Goal: Task Accomplishment & Management: Manage account settings

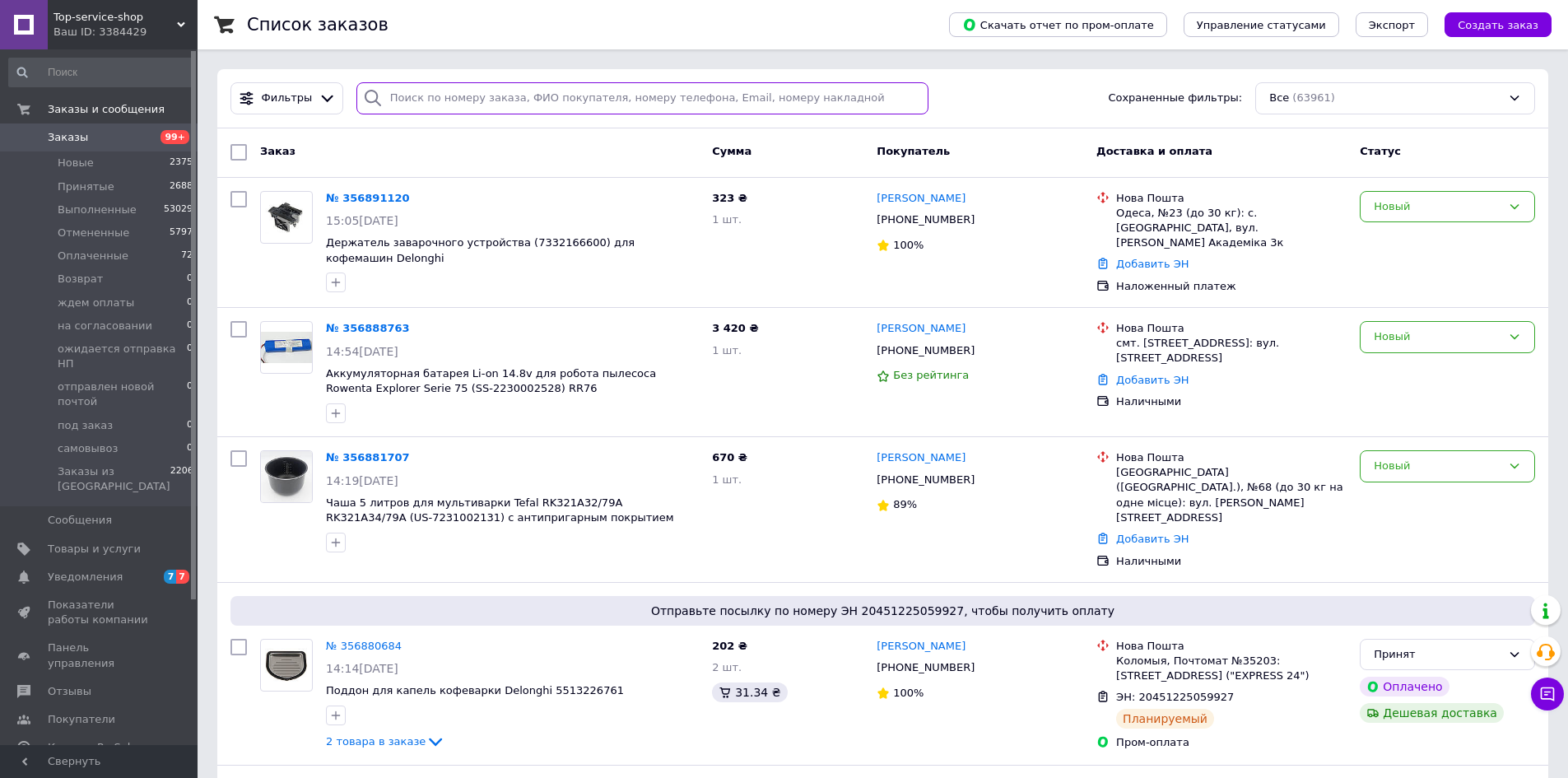
click at [420, 110] on input "search" at bounding box center [643, 98] width 573 height 32
paste input "356832534"
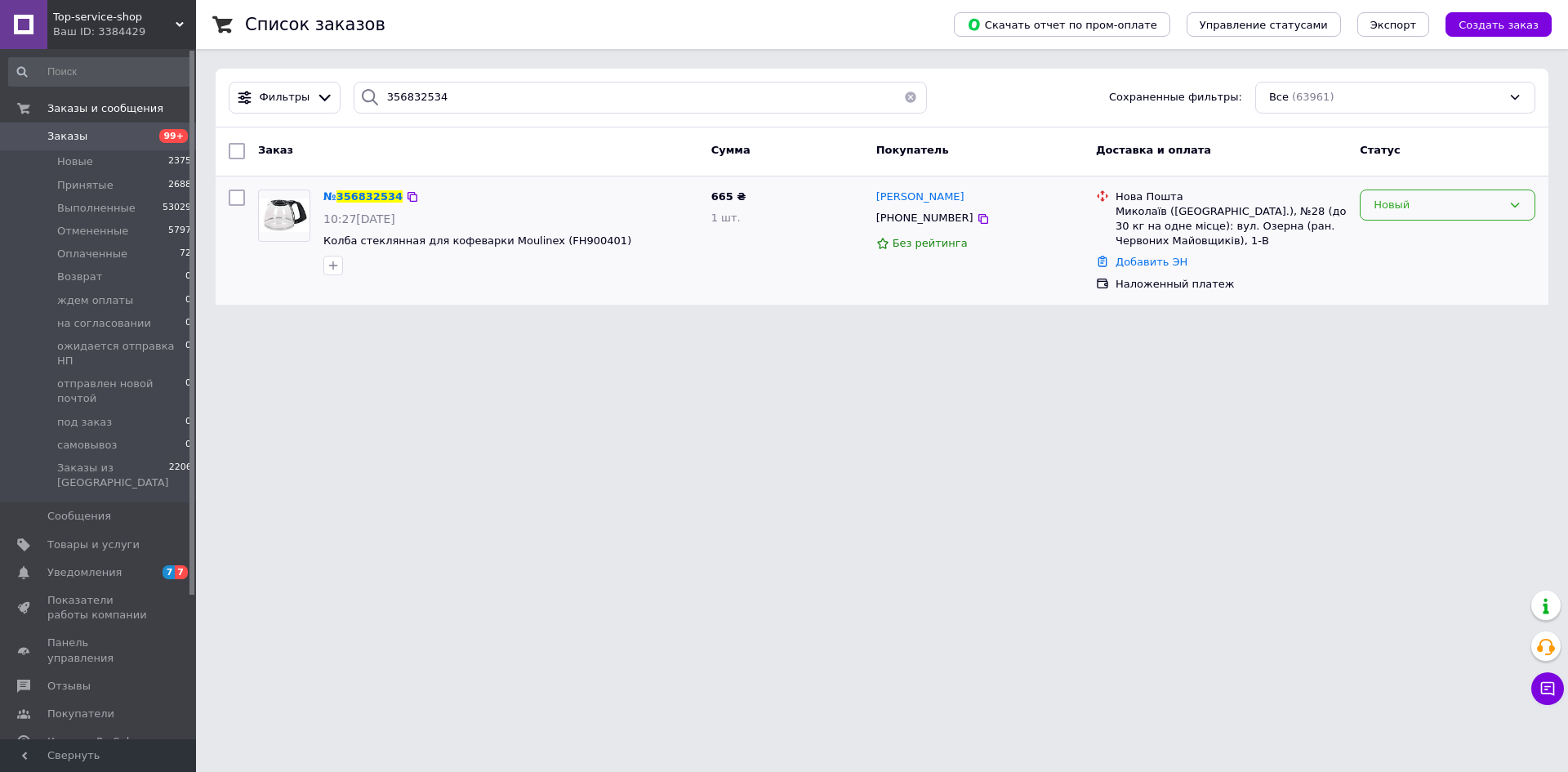
click at [1445, 207] on div "Новый" at bounding box center [1438, 206] width 129 height 17
click at [1406, 295] on li "Отменен" at bounding box center [1448, 298] width 174 height 30
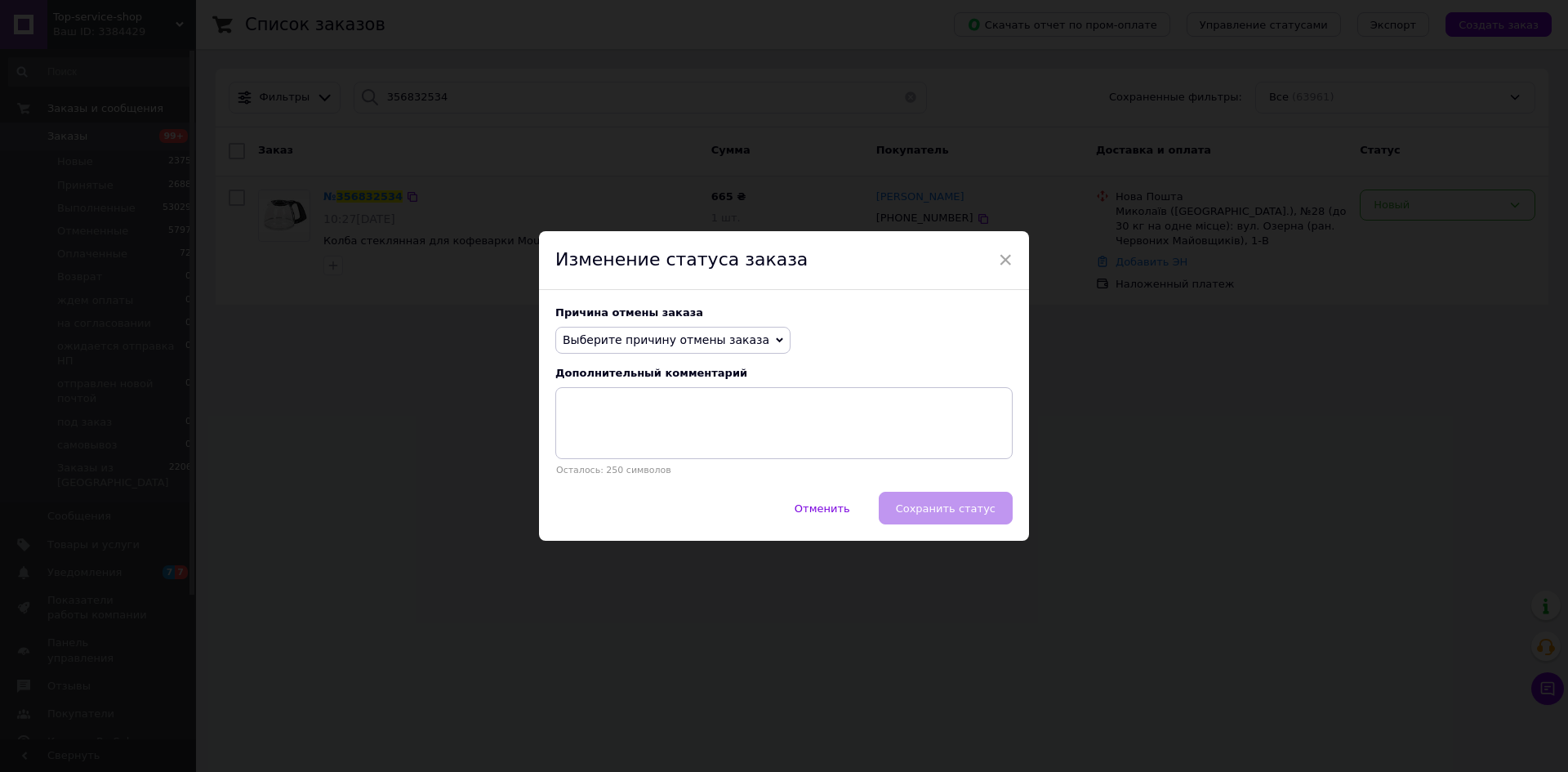
click at [618, 326] on span "Выберите причину отмены заказа" at bounding box center [673, 340] width 235 height 28
click at [622, 439] on li "По просьбе покупателя" at bounding box center [673, 441] width 234 height 22
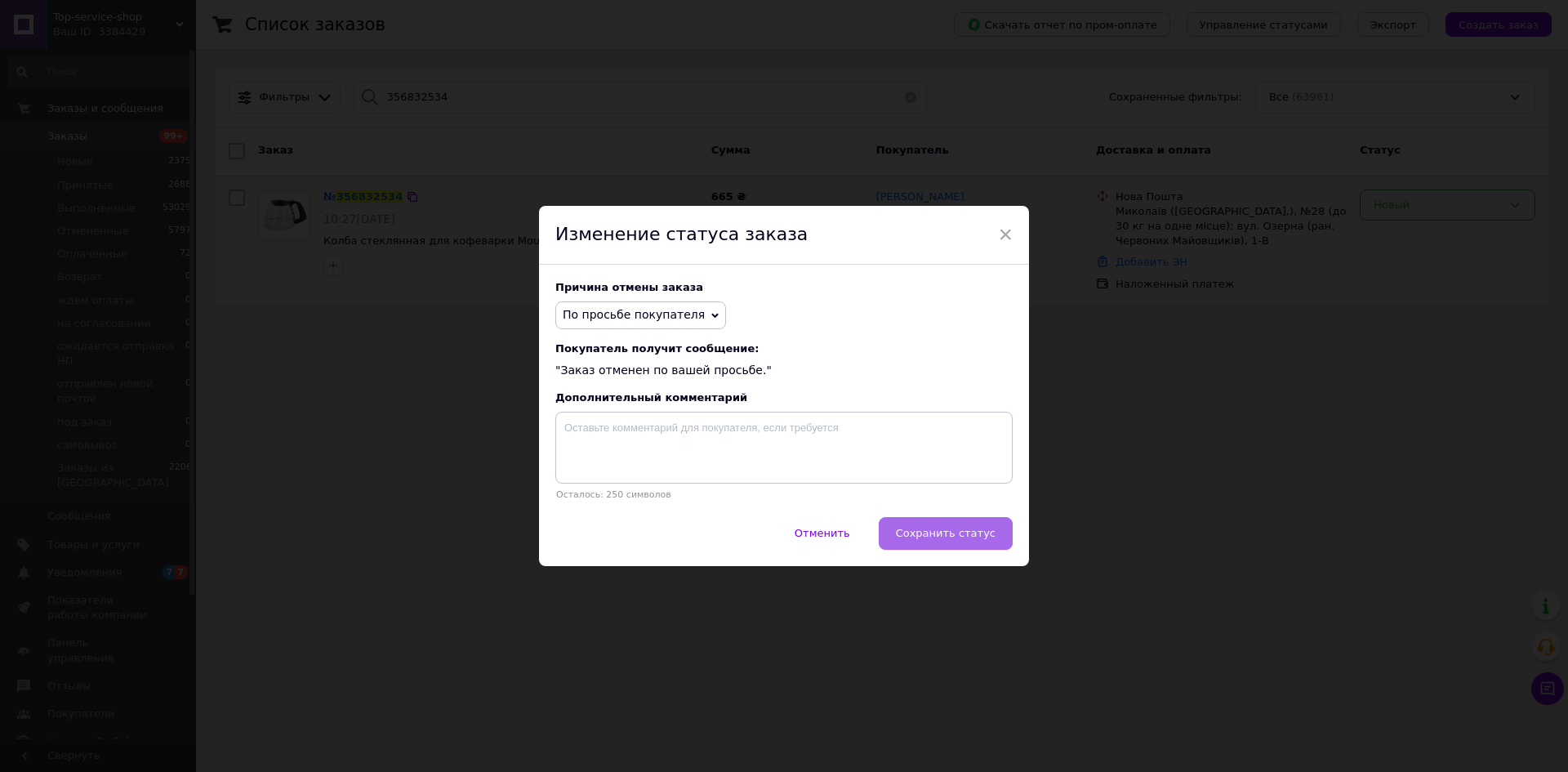
drag, startPoint x: 901, startPoint y: 522, endPoint x: 911, endPoint y: 530, distance: 12.8
click at [908, 528] on div "Отменить   Сохранить статус" at bounding box center [784, 541] width 490 height 49
click at [915, 531] on span "Сохранить статус" at bounding box center [945, 533] width 99 height 12
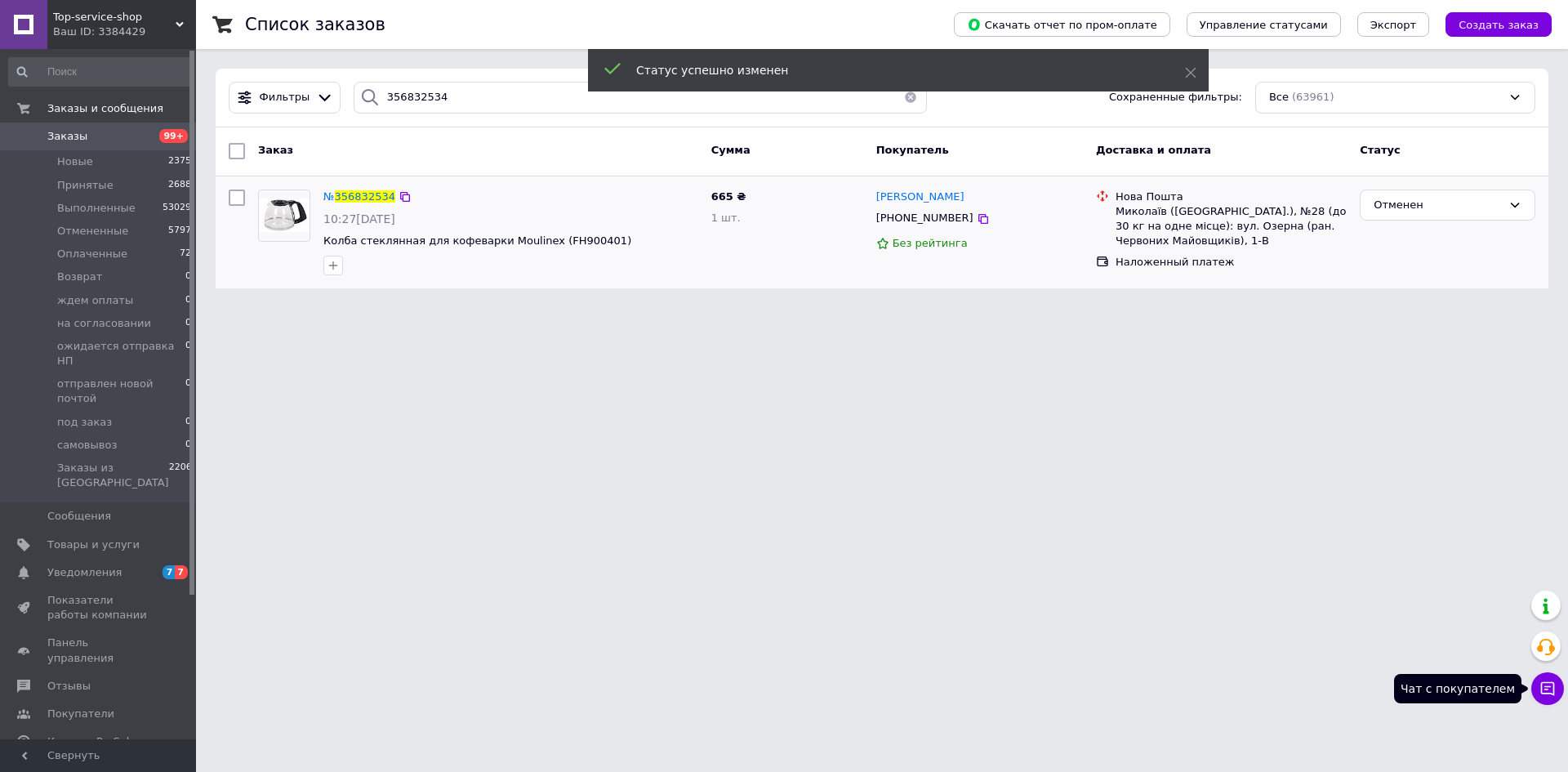
click at [1544, 693] on icon at bounding box center [1548, 689] width 14 height 14
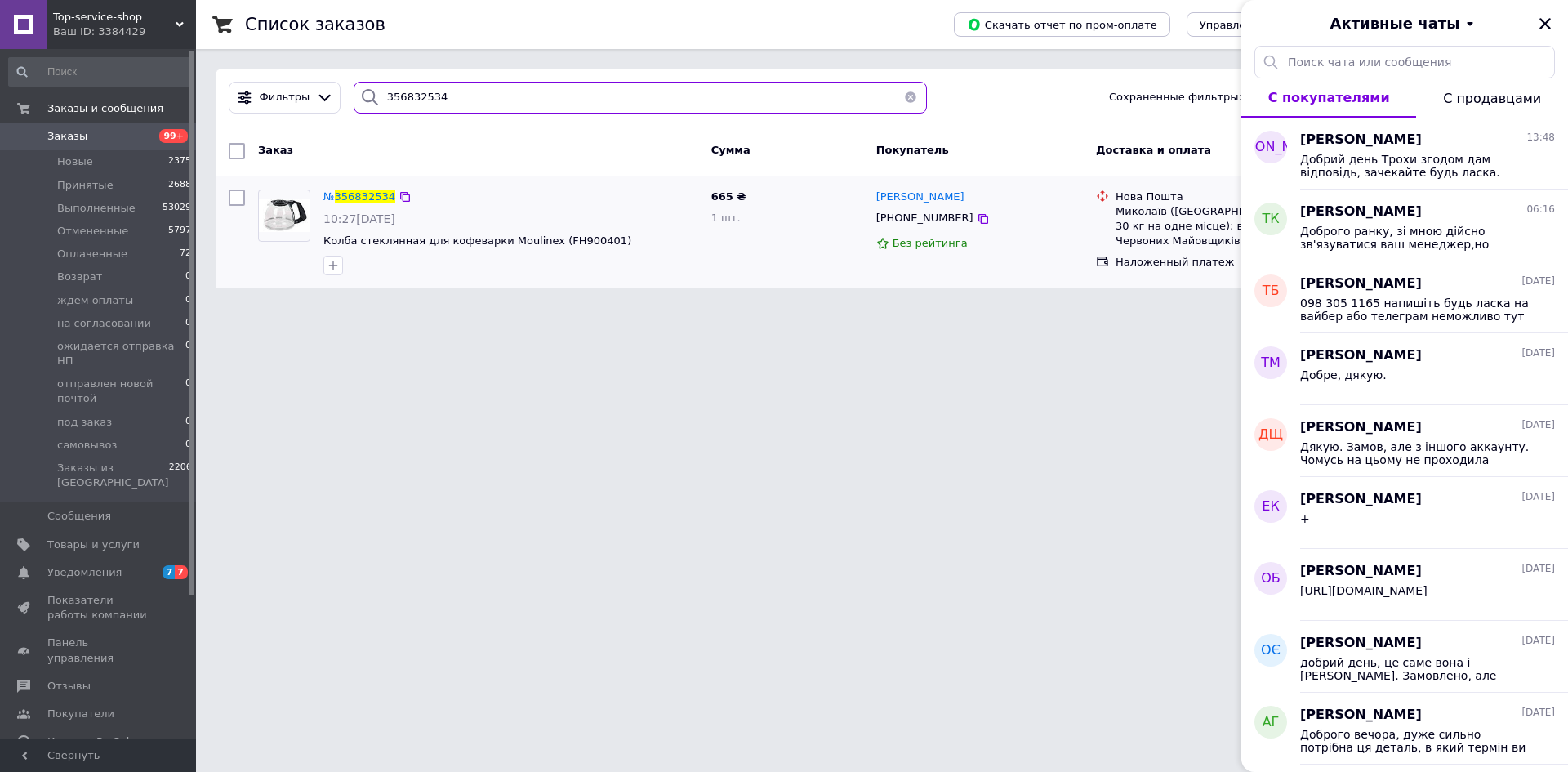
drag, startPoint x: 408, startPoint y: 99, endPoint x: 0, endPoint y: 31, distance: 413.6
click at [0, 35] on div "Top-service-shop Ваш ID: 3384429 Сайт Top-service-shop Кабинет покупателя Прове…" at bounding box center [784, 154] width 1568 height 308
paste input "5733759"
type input "355733759"
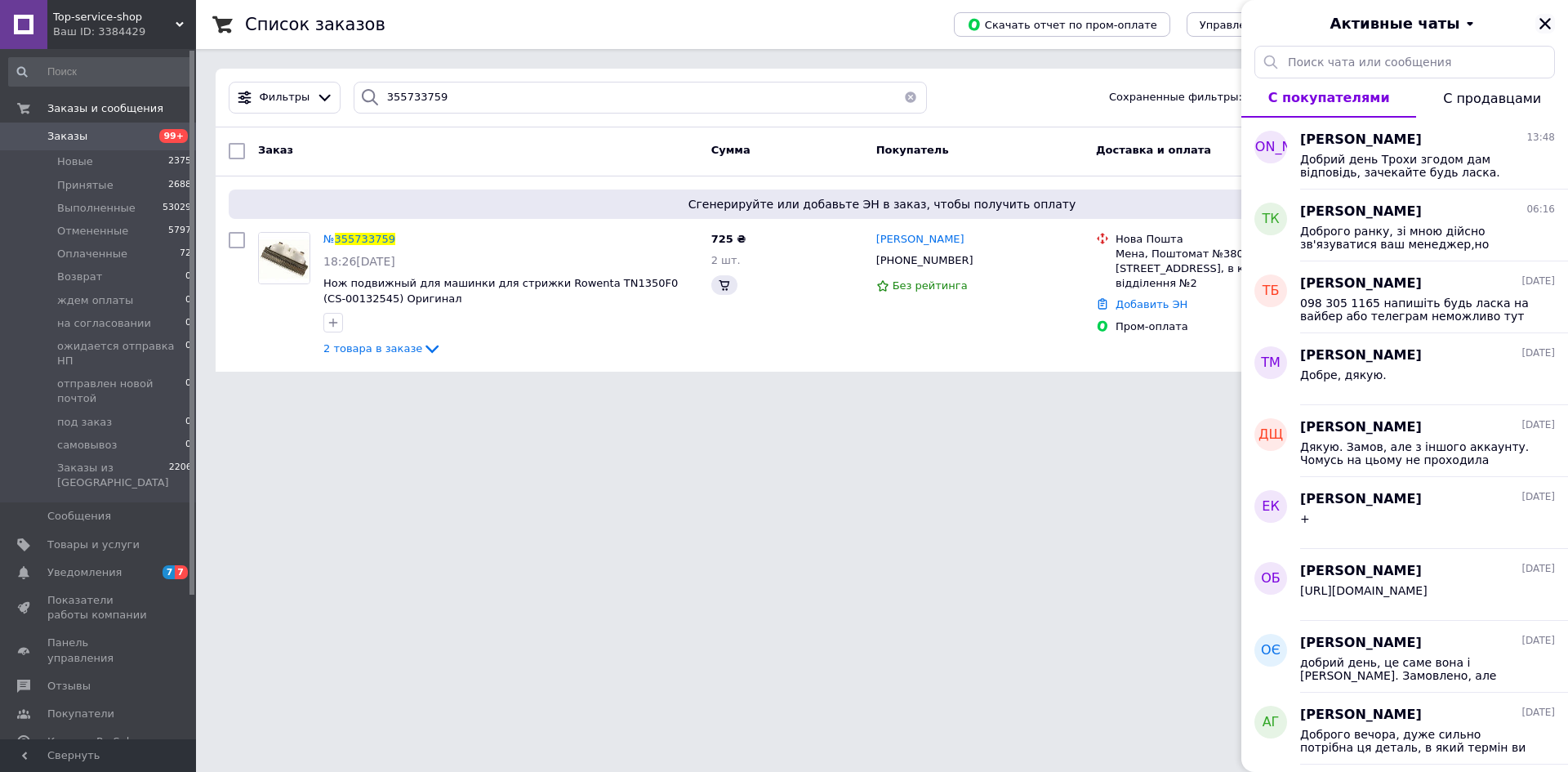
click at [1545, 22] on icon "Закрыть" at bounding box center [1545, 23] width 11 height 11
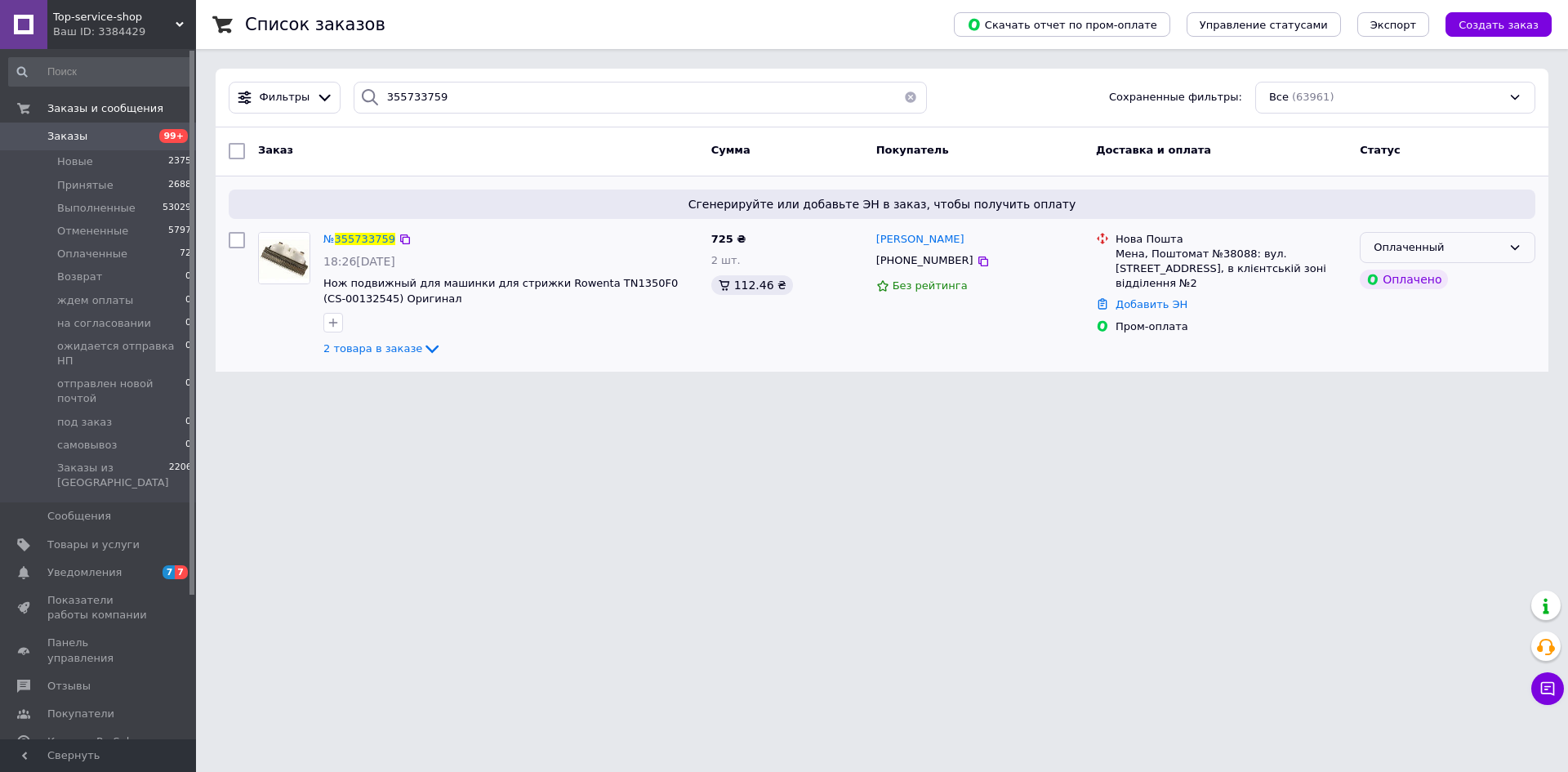
click at [1403, 245] on div "Оплаченный" at bounding box center [1438, 248] width 129 height 17
click at [1412, 351] on li "Отменен" at bounding box center [1448, 340] width 174 height 30
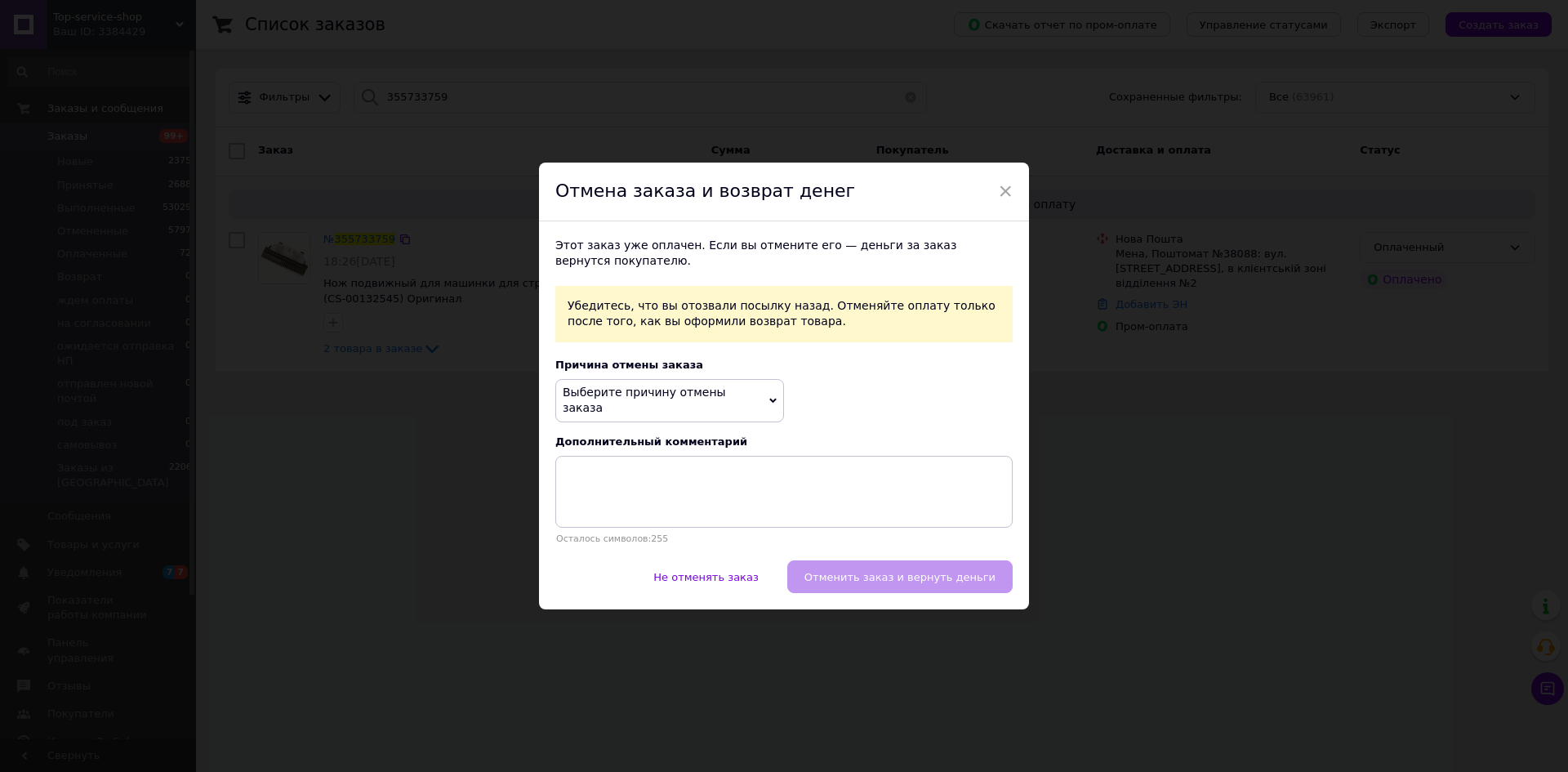
click at [648, 403] on span "Выберите причину отмены заказа" at bounding box center [644, 401] width 163 height 29
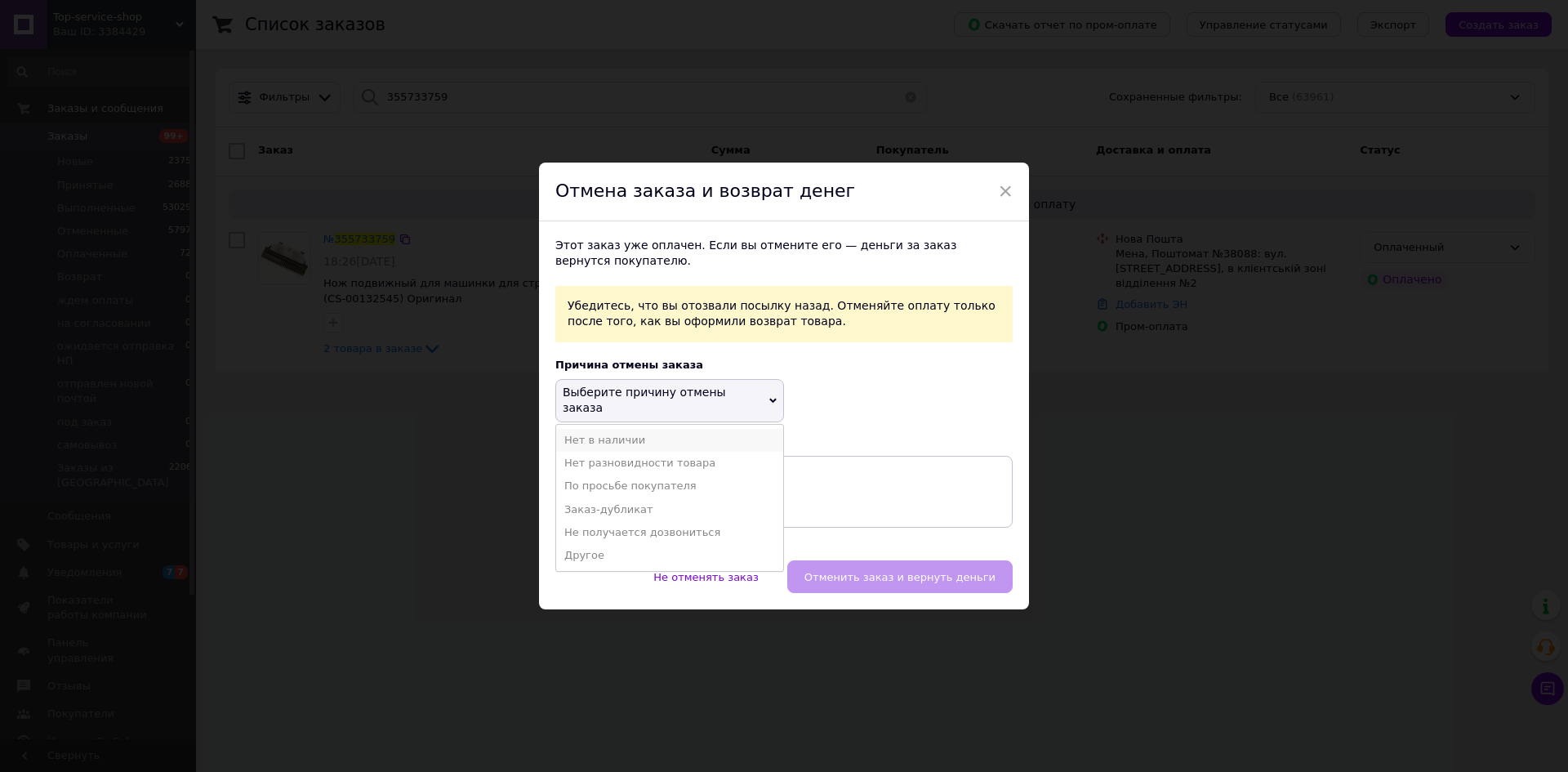
click at [623, 437] on li "Нет в наличии" at bounding box center [669, 440] width 227 height 22
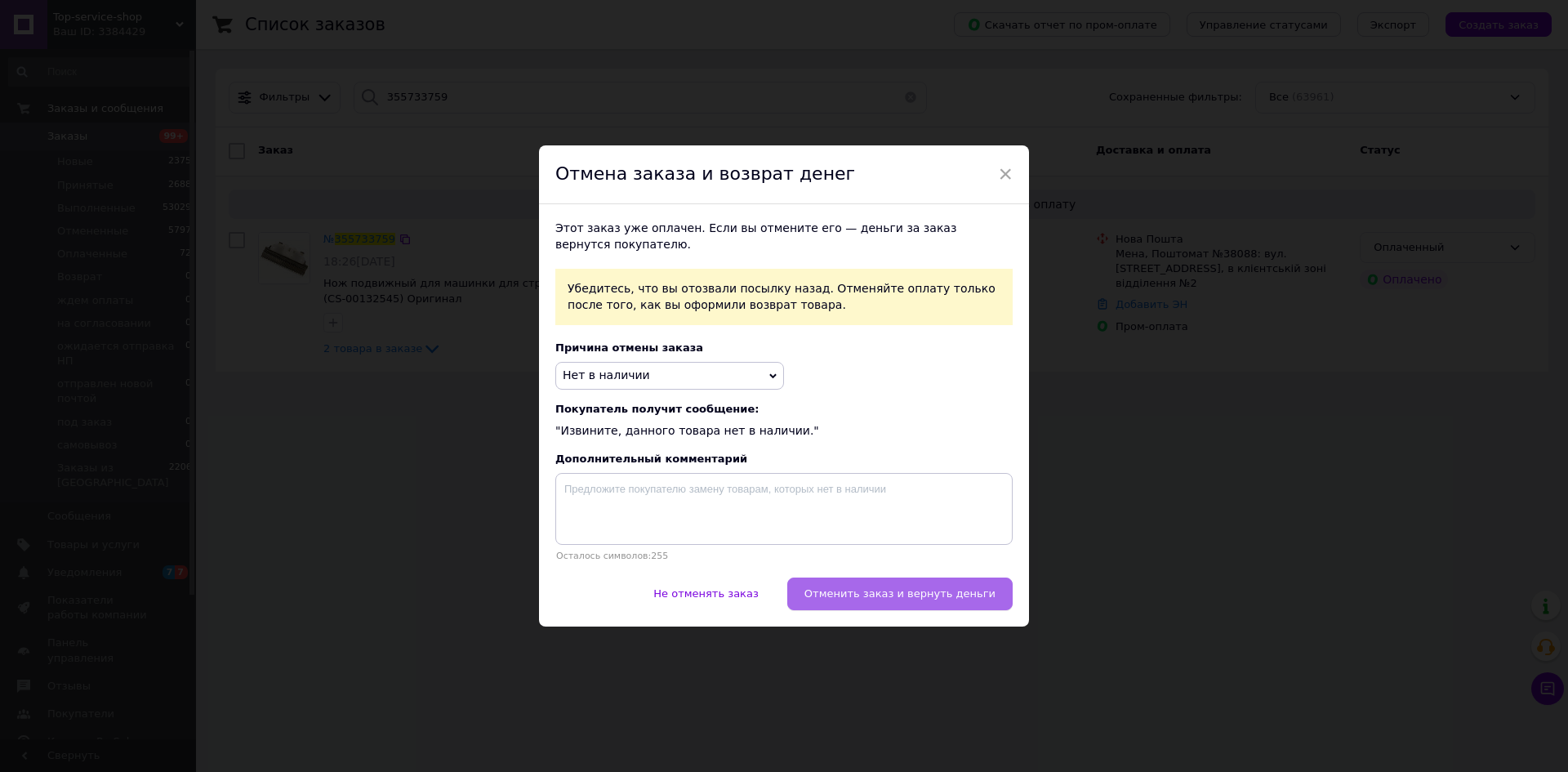
click at [869, 599] on span "Отменить заказ и вернуть деньги" at bounding box center [900, 593] width 191 height 12
